Goal: Task Accomplishment & Management: Manage account settings

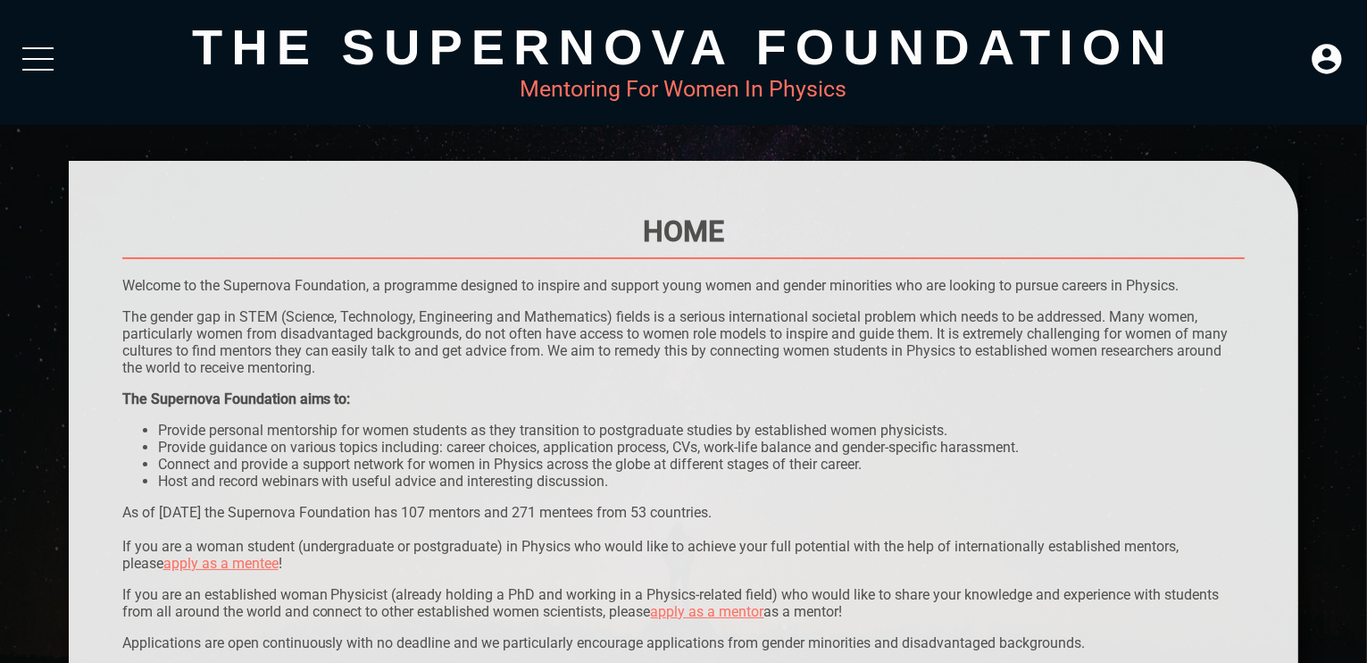
click at [1323, 79] on div "LOGIN" at bounding box center [1327, 60] width 36 height 39
click at [1339, 68] on icon at bounding box center [1326, 58] width 29 height 29
click at [1256, 52] on div "LOGIN" at bounding box center [1268, 53] width 58 height 35
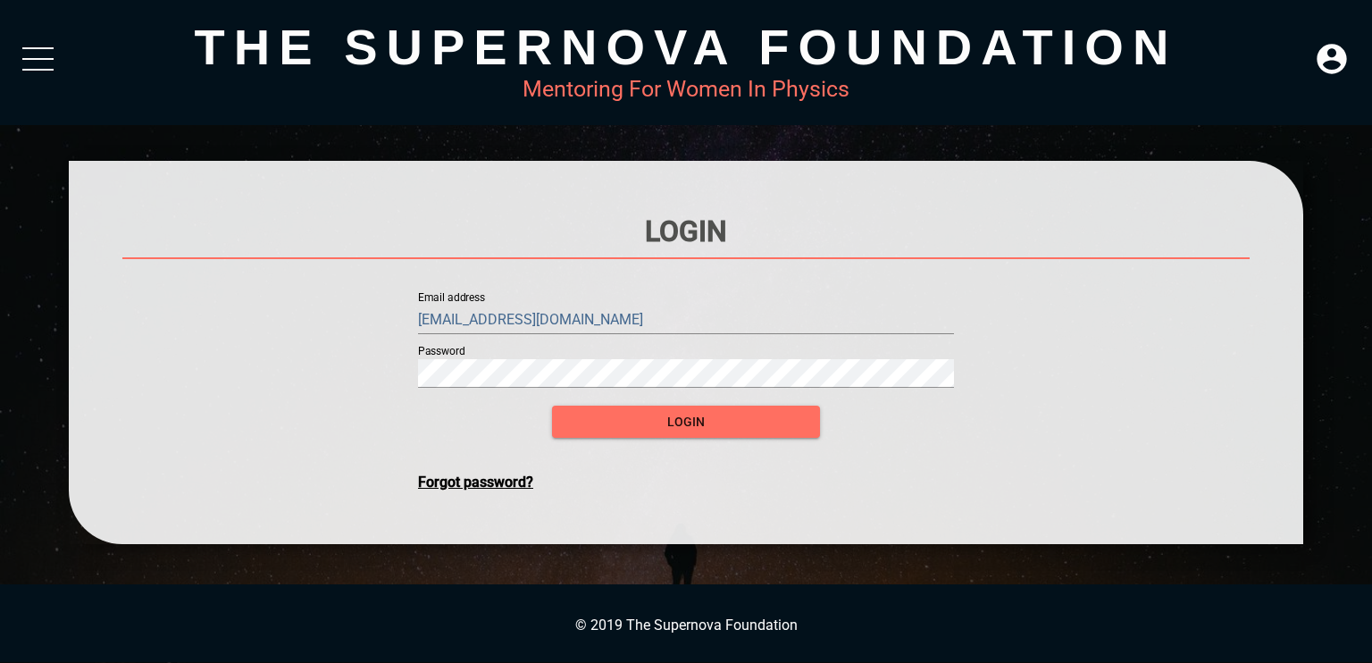
click at [679, 320] on input "[EMAIL_ADDRESS][DOMAIN_NAME]" at bounding box center [686, 319] width 536 height 29
type input "[EMAIL_ADDRESS][DOMAIN_NAME]"
click at [756, 421] on span "login" at bounding box center [685, 422] width 239 height 22
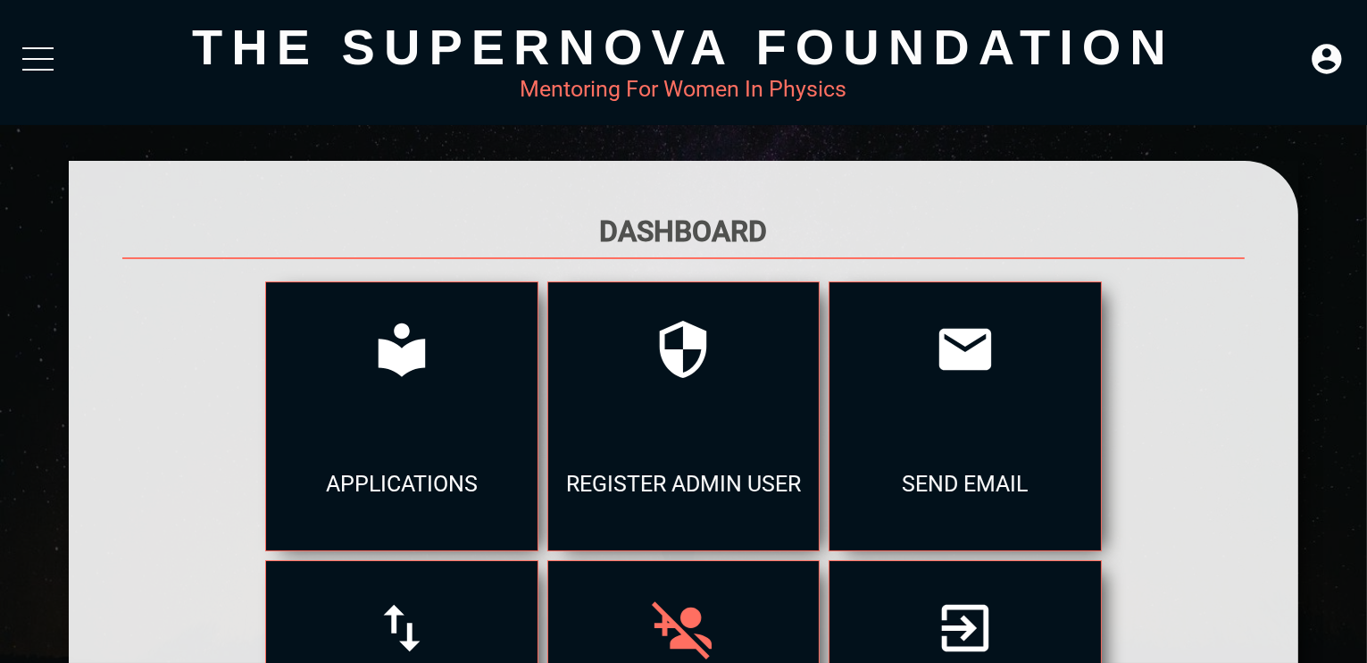
click at [724, 596] on div at bounding box center [683, 628] width 271 height 134
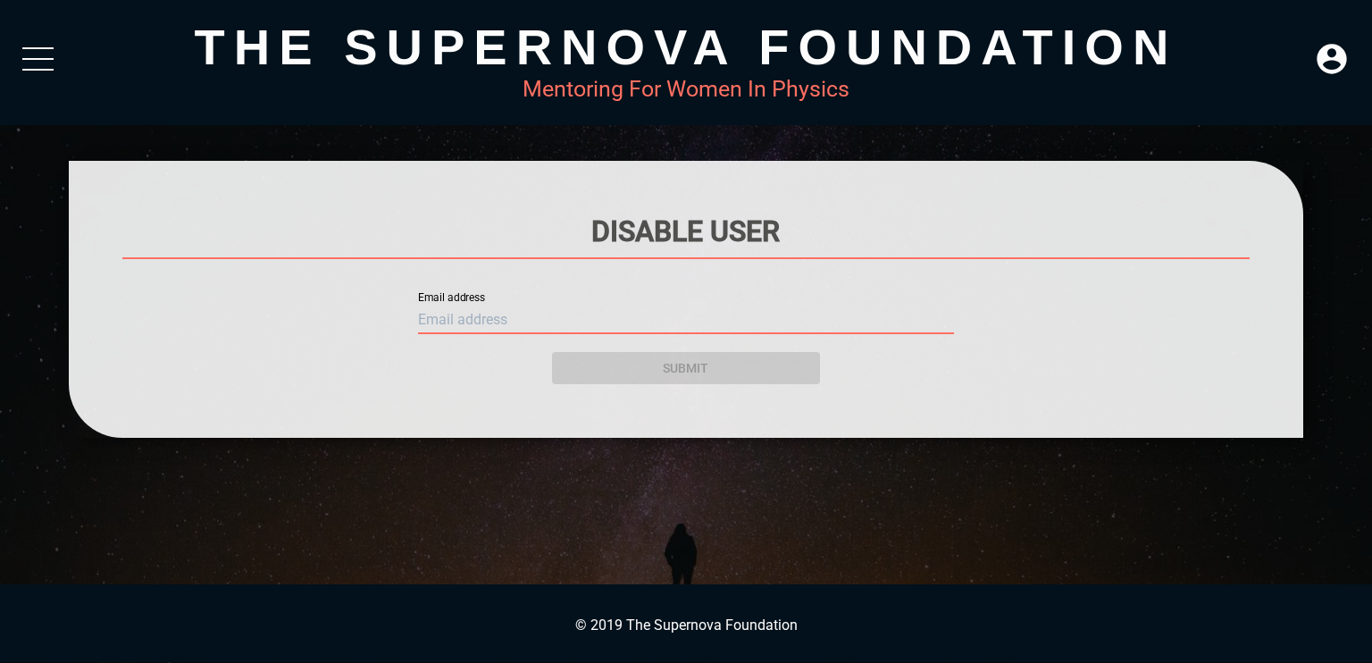
click at [682, 309] on input "text" at bounding box center [686, 319] width 536 height 29
paste input "[EMAIL_ADDRESS][DOMAIN_NAME]"
type input "[EMAIL_ADDRESS][DOMAIN_NAME]"
click at [682, 368] on div "submit" at bounding box center [686, 357] width 268 height 54
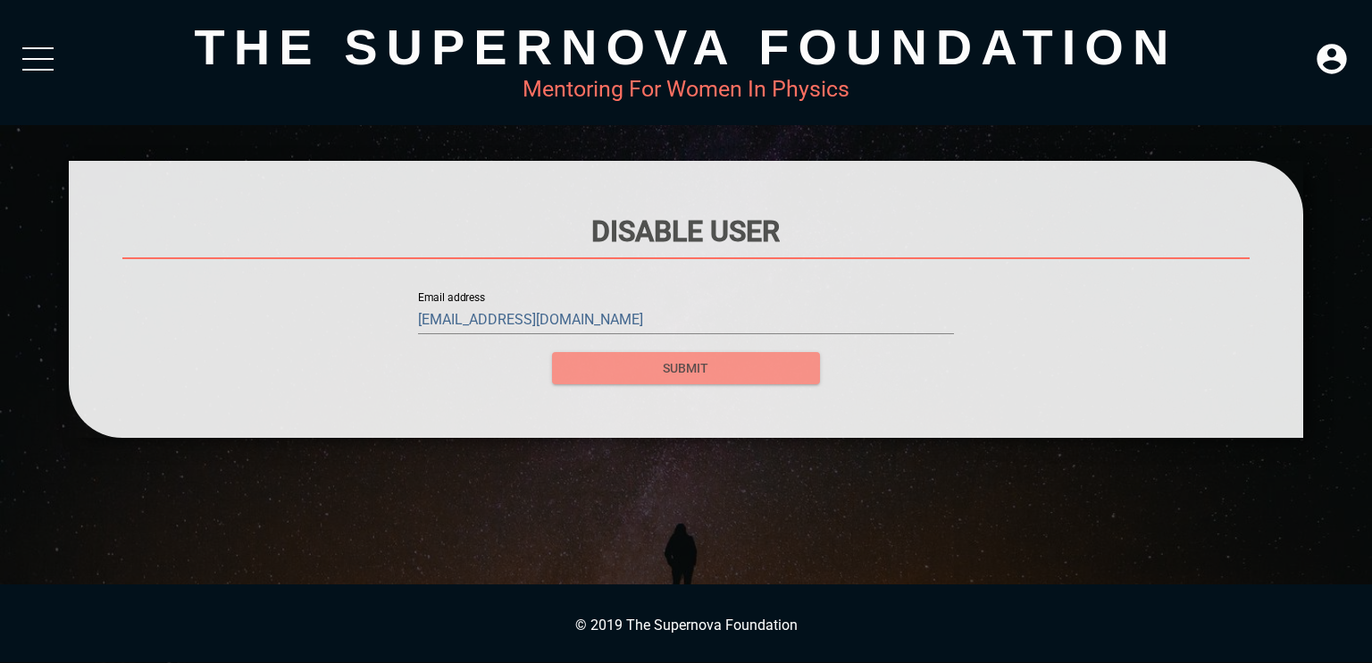
click at [680, 369] on span "submit" at bounding box center [685, 368] width 239 height 22
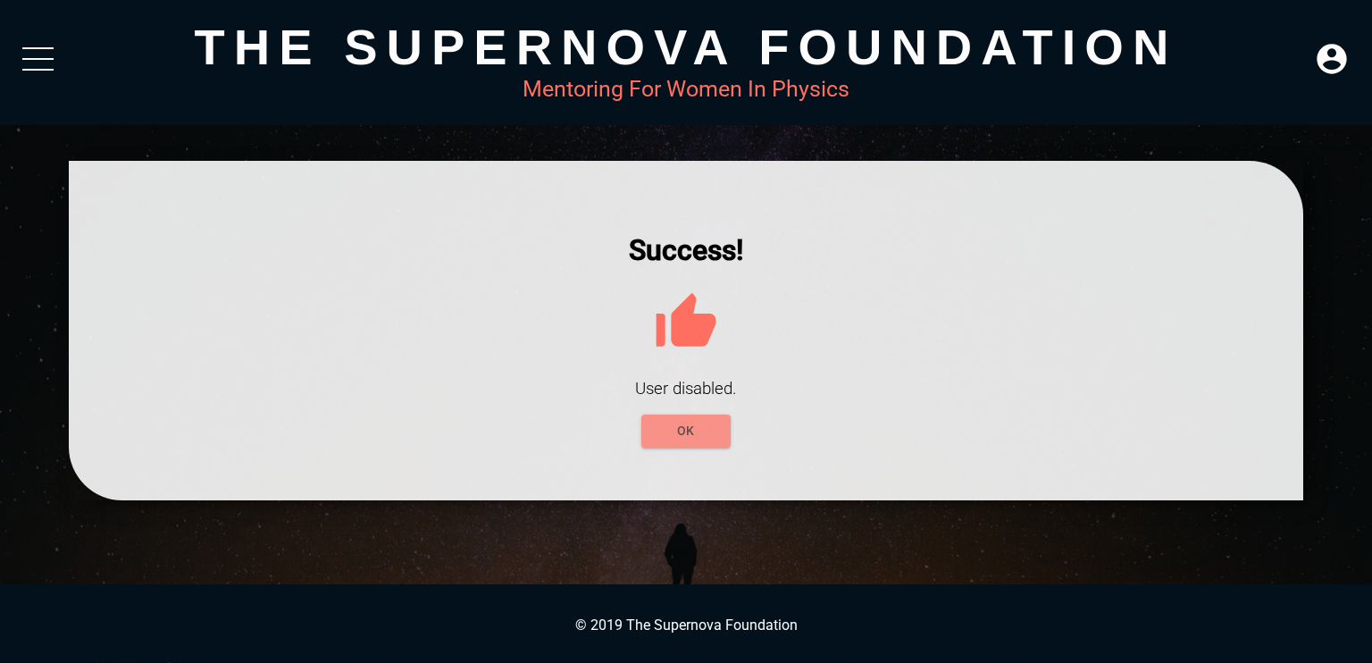
click at [697, 417] on button "OK" at bounding box center [685, 430] width 89 height 33
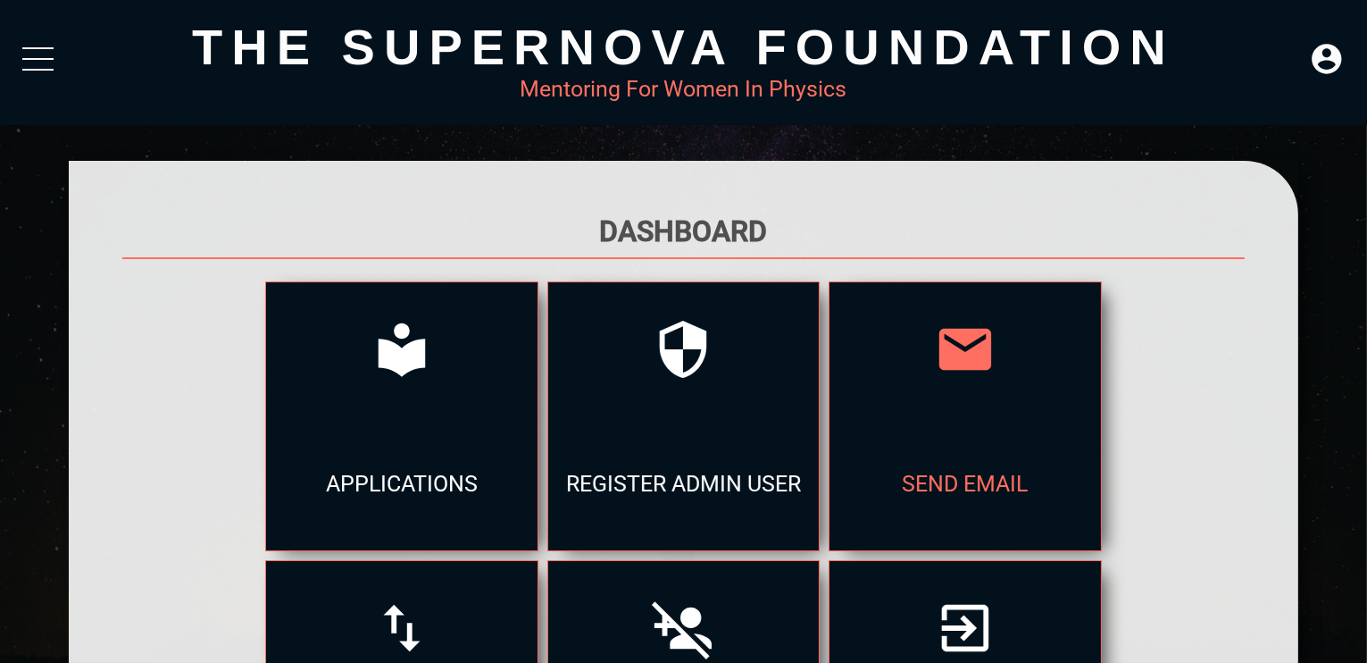
click at [930, 441] on div "send email" at bounding box center [965, 483] width 271 height 134
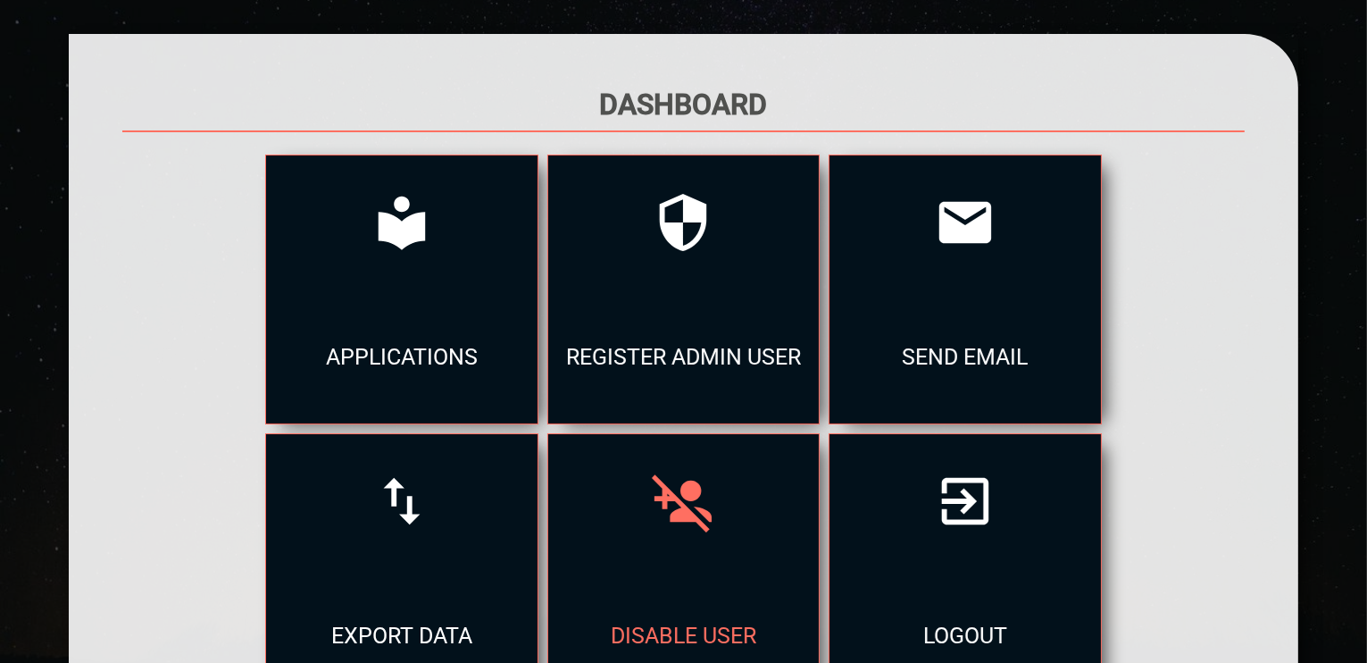
scroll to position [338, 0]
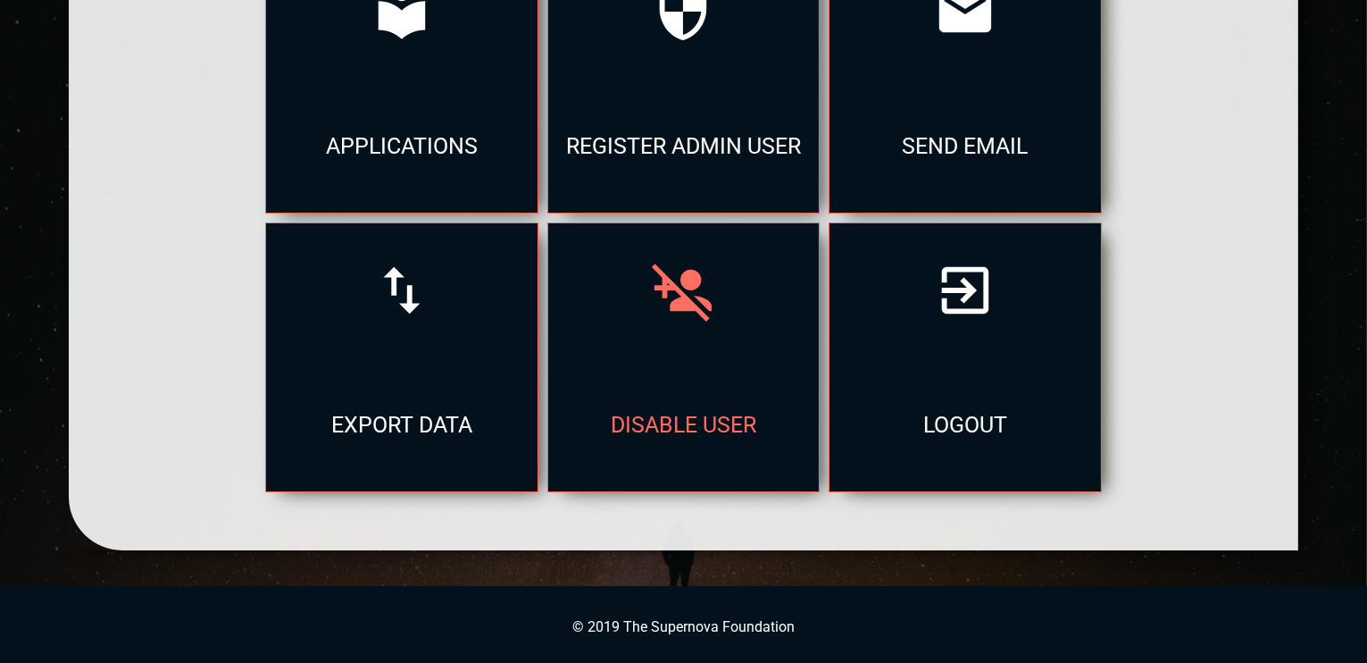
click at [703, 396] on div "disable user" at bounding box center [683, 424] width 271 height 134
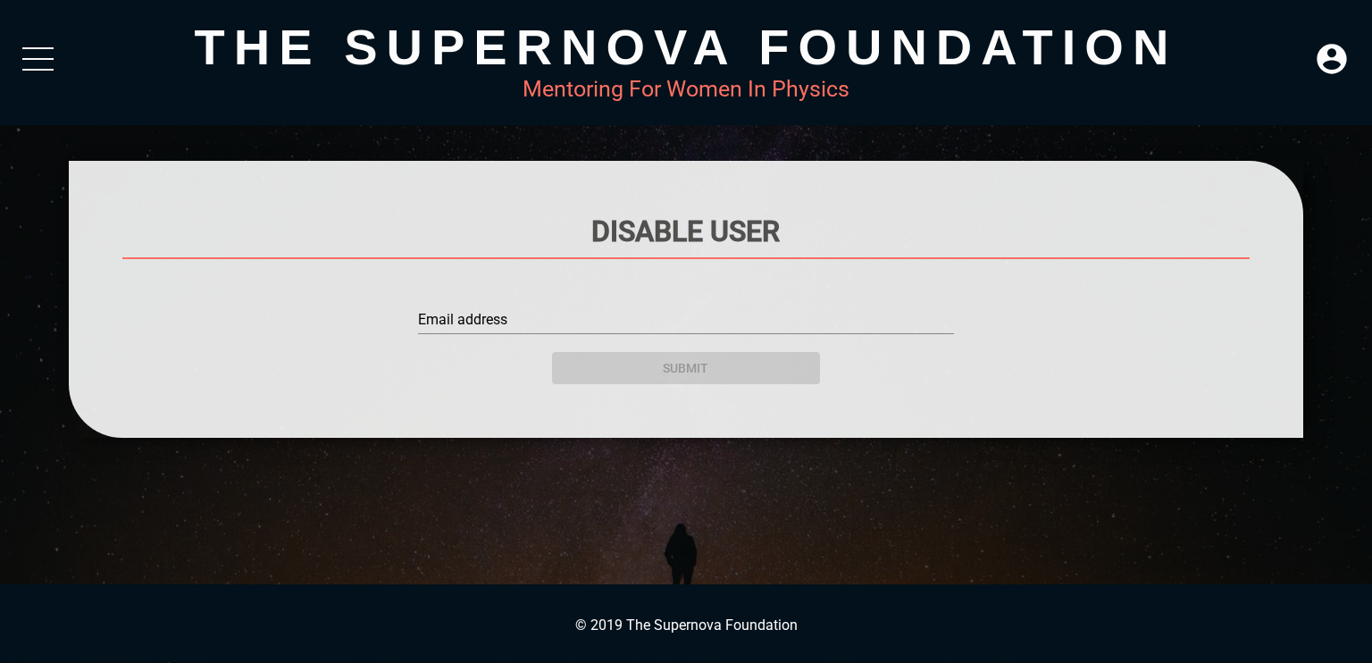
click at [756, 293] on div "Email address" at bounding box center [686, 312] width 536 height 43
click at [715, 333] on div "submit" at bounding box center [686, 357] width 268 height 54
click at [730, 319] on input "text" at bounding box center [686, 319] width 536 height 29
paste input "[EMAIL_ADDRESS][DOMAIN_NAME]"
type input "[EMAIL_ADDRESS][DOMAIN_NAME]"
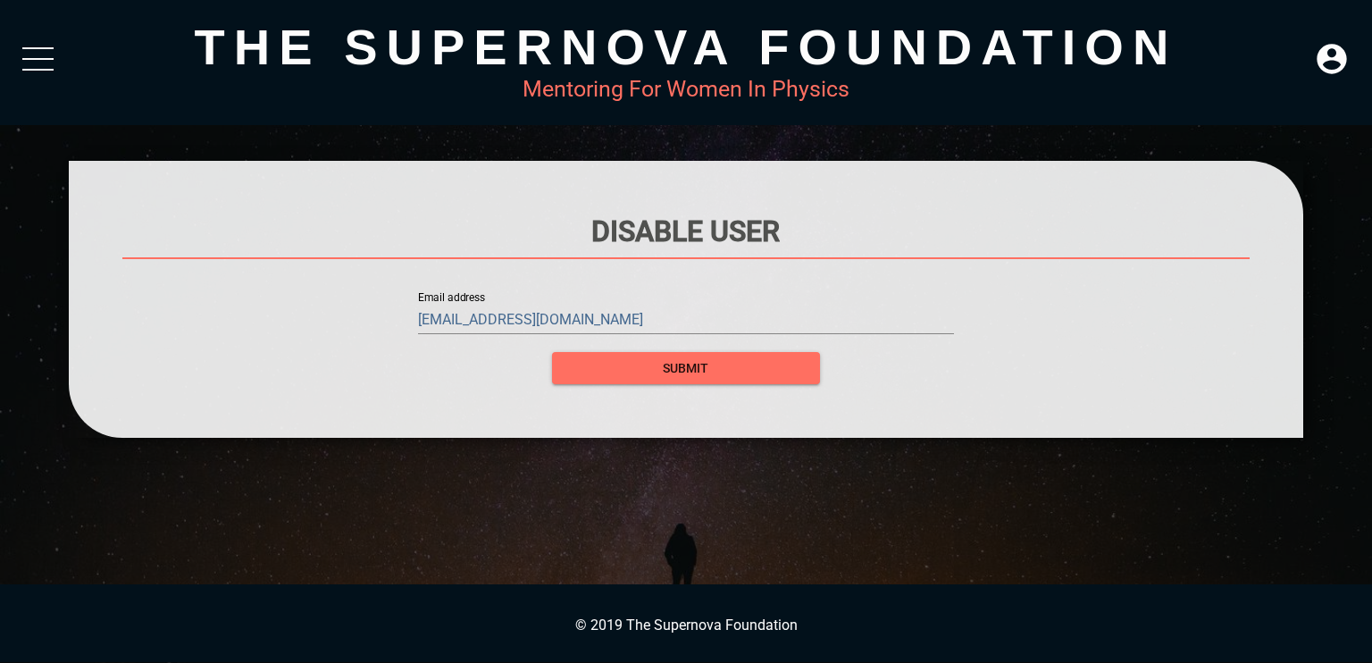
click at [723, 361] on div "submit" at bounding box center [686, 357] width 268 height 54
click at [722, 361] on span "submit" at bounding box center [685, 368] width 239 height 22
